Goal: Find specific page/section: Find specific page/section

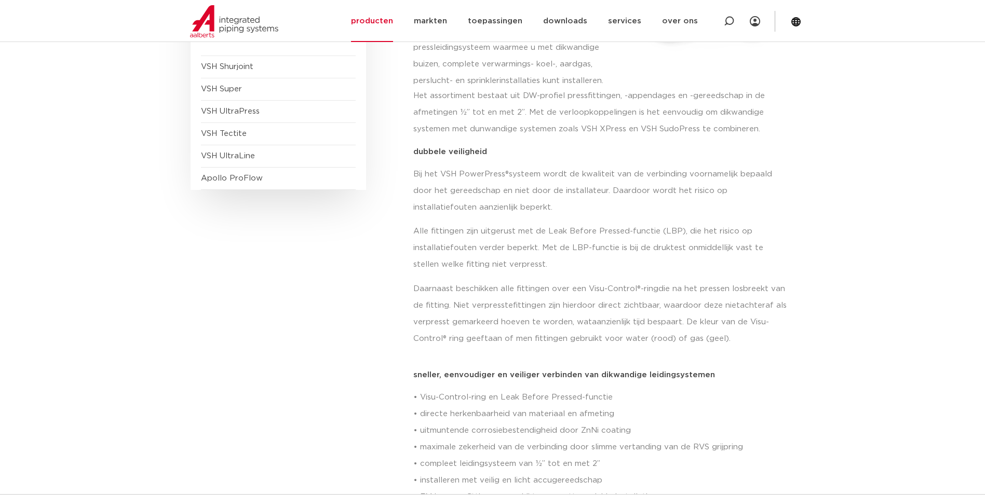
scroll to position [104, 0]
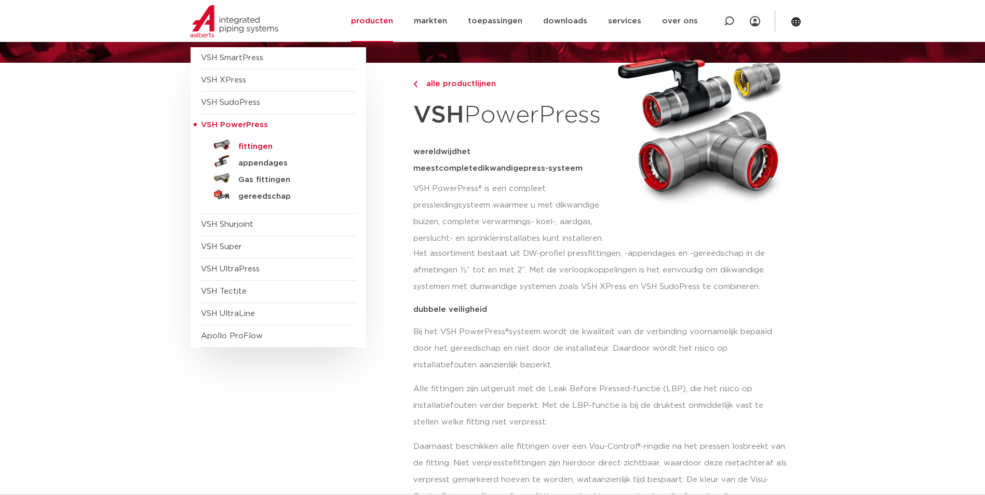
click at [254, 143] on h5 "fittingen" at bounding box center [289, 146] width 103 height 9
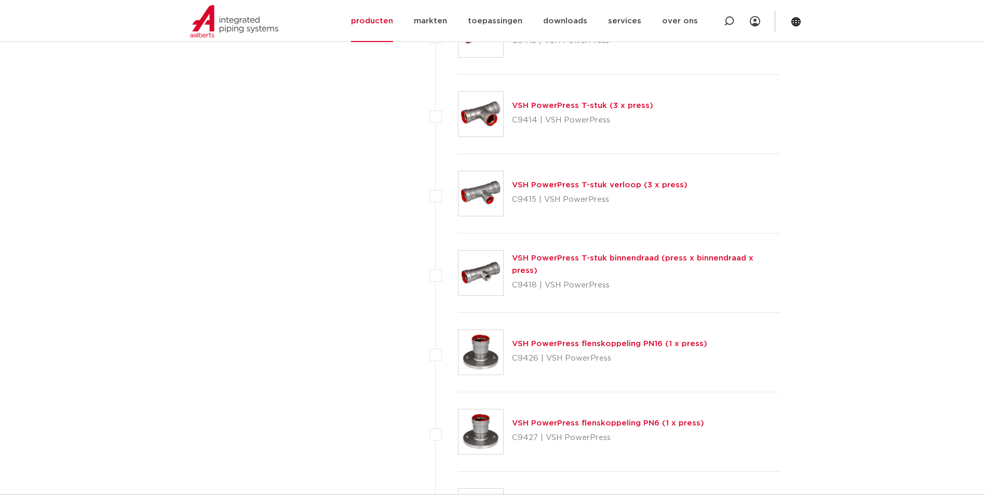
scroll to position [883, 0]
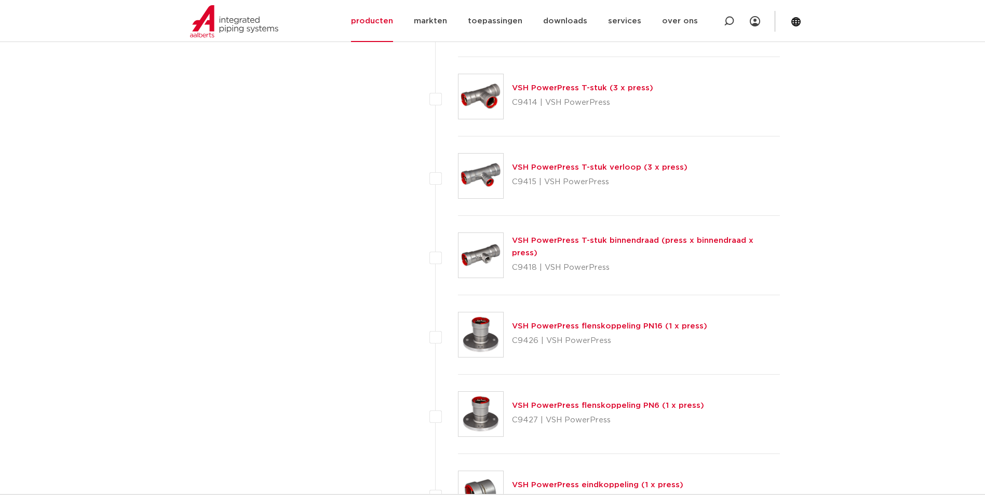
click at [684, 251] on link "VSH PowerPress T-stuk binnendraad (press x binnendraad x press)" at bounding box center [632, 247] width 241 height 20
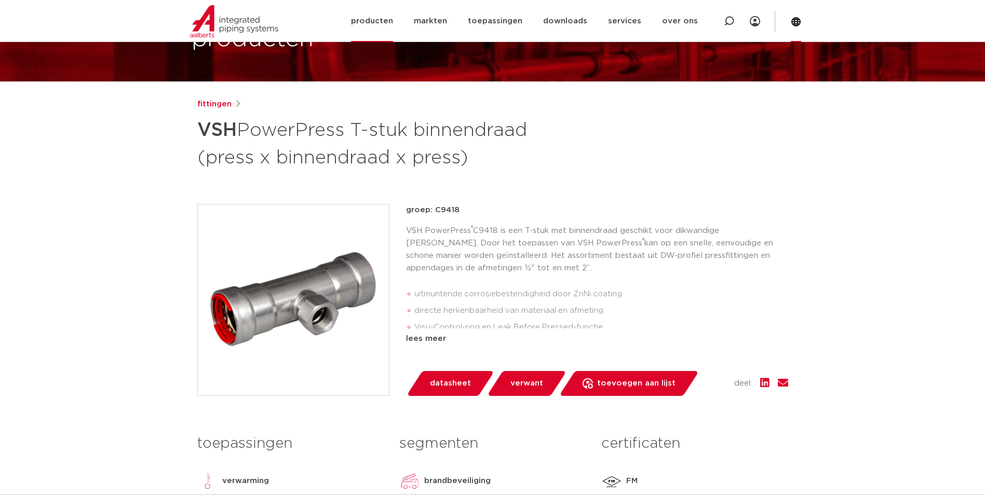
scroll to position [52, 0]
